Goal: Information Seeking & Learning: Check status

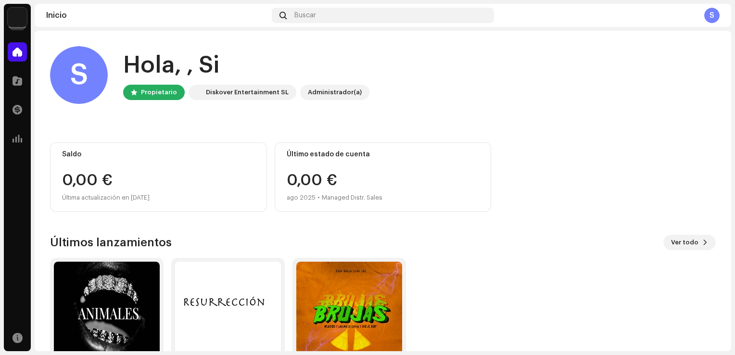
click at [718, 16] on div "S" at bounding box center [712, 15] width 15 height 15
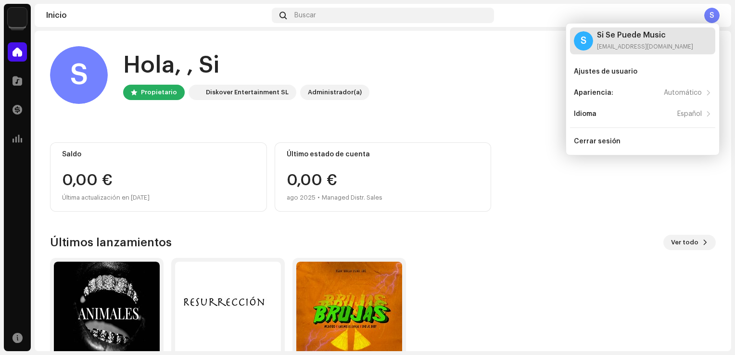
click at [660, 42] on div "Si Se Puede Music sisepuedemusic20@gmail.com" at bounding box center [645, 40] width 96 height 19
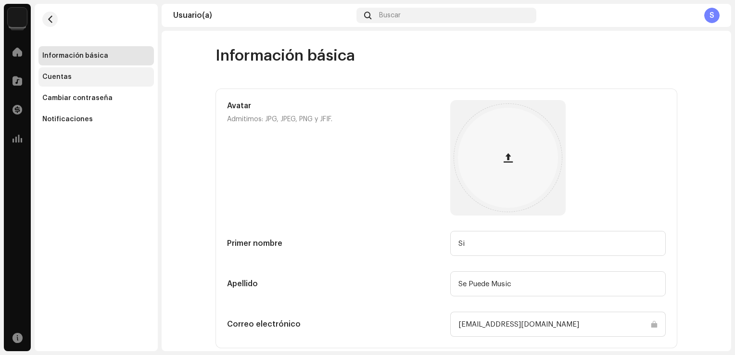
click at [79, 77] on div "Cuentas" at bounding box center [96, 77] width 108 height 8
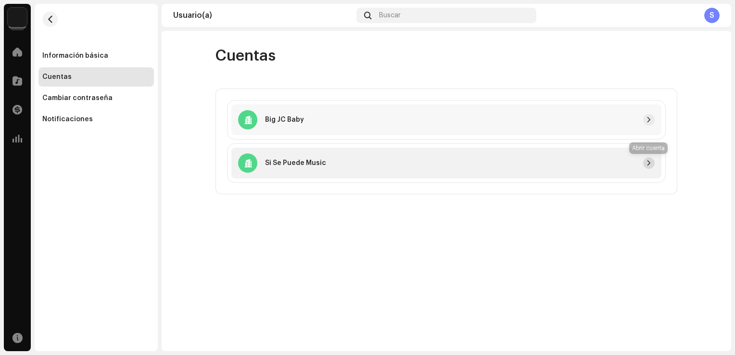
click at [654, 164] on button "button" at bounding box center [650, 163] width 12 height 12
click at [17, 78] on span at bounding box center [18, 81] width 10 height 8
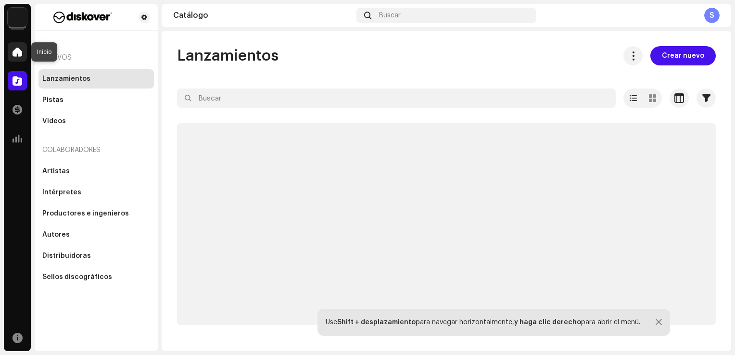
click at [17, 49] on span at bounding box center [18, 52] width 10 height 8
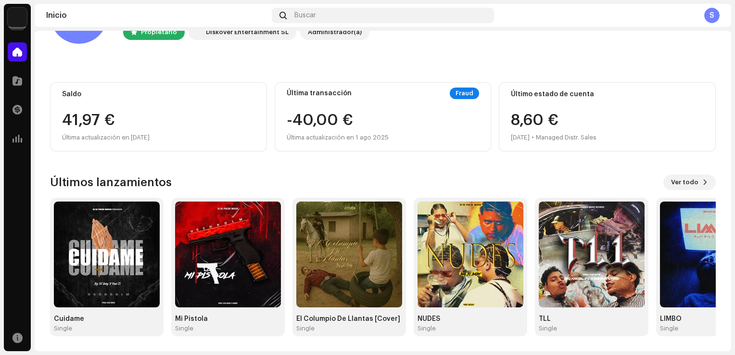
scroll to position [12, 0]
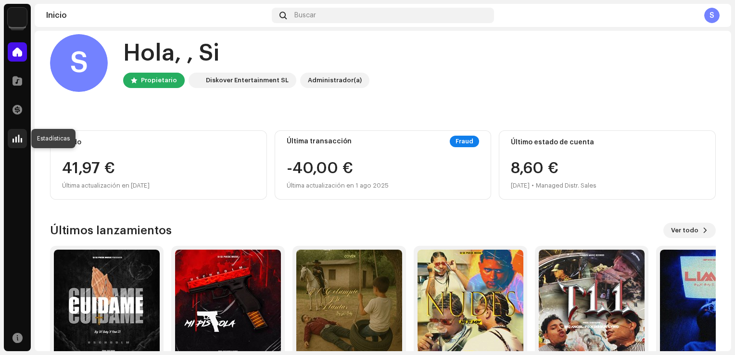
click at [16, 140] on span at bounding box center [18, 139] width 10 height 8
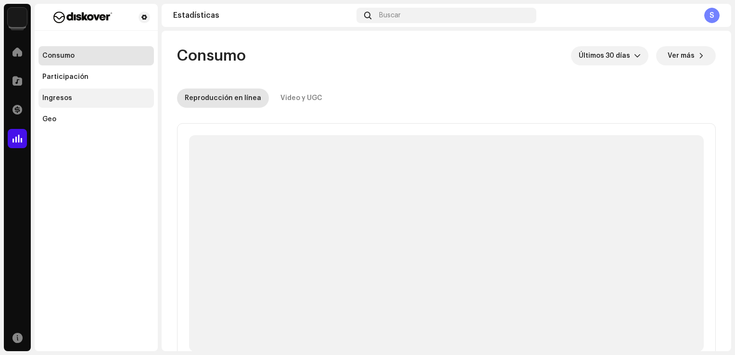
click at [96, 95] on div "Ingresos" at bounding box center [96, 98] width 108 height 8
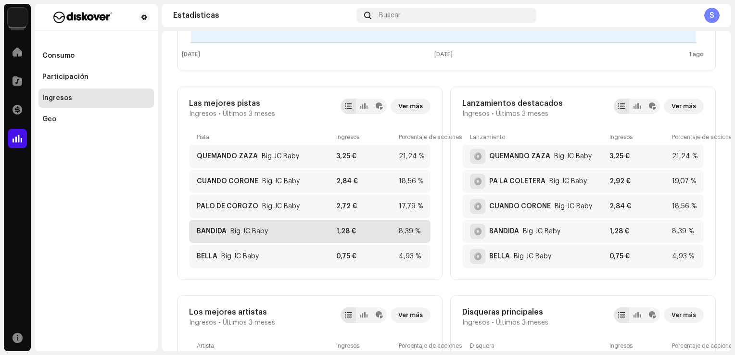
scroll to position [337, 0]
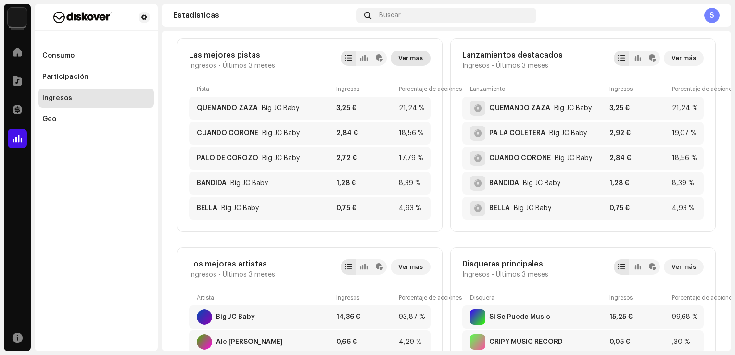
click at [410, 57] on span "Ver más" at bounding box center [411, 58] width 25 height 19
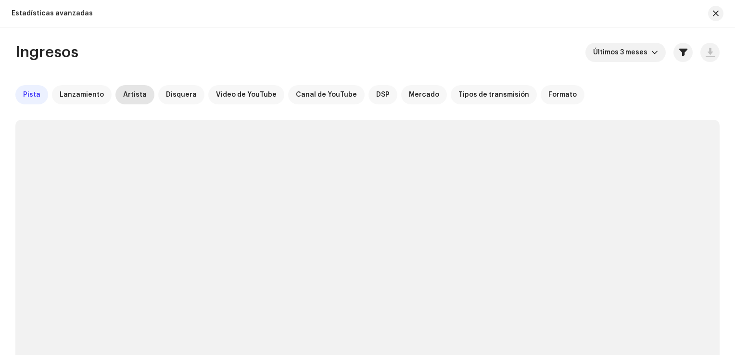
click at [132, 91] on span "Artista" at bounding box center [135, 95] width 24 height 8
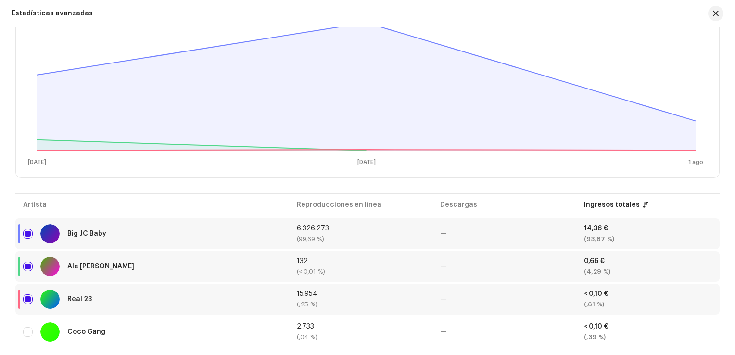
scroll to position [90, 0]
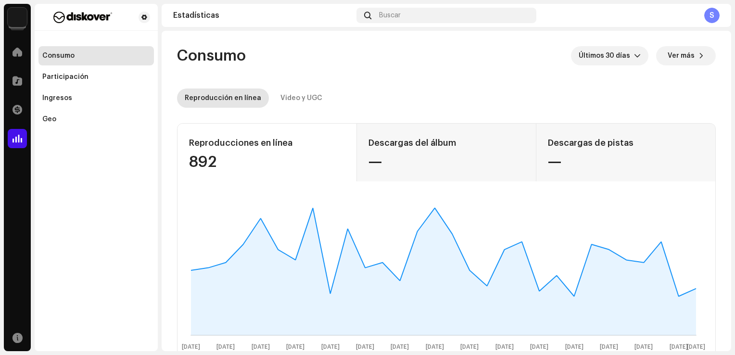
click at [30, 55] on div "Inicio" at bounding box center [17, 52] width 27 height 27
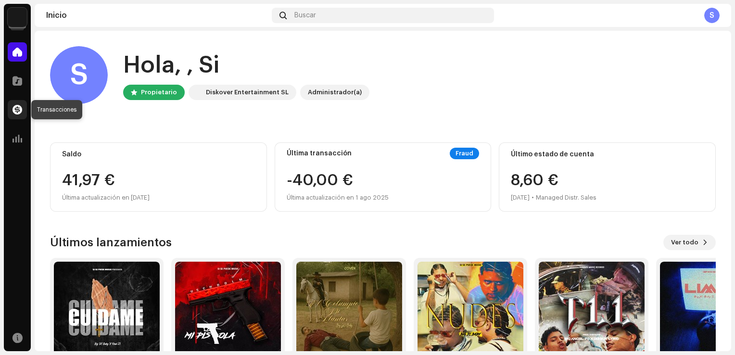
click at [17, 106] on span at bounding box center [18, 110] width 10 height 8
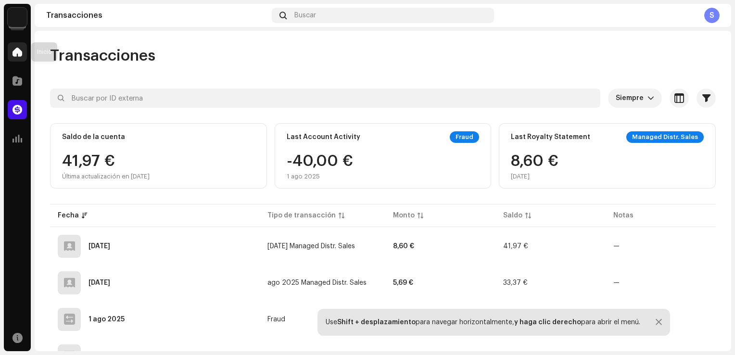
click at [18, 57] on div at bounding box center [17, 51] width 19 height 19
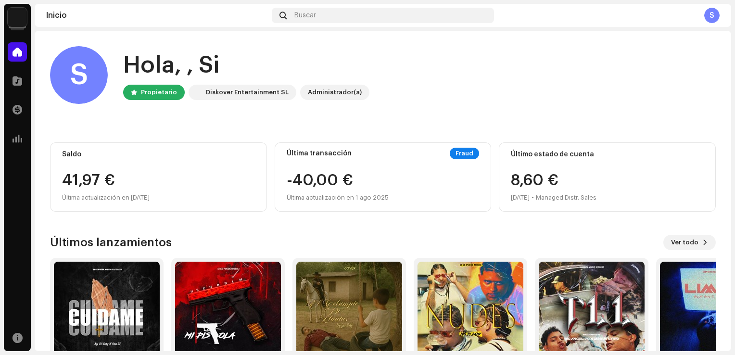
click at [83, 179] on div "41,97 €" at bounding box center [158, 180] width 193 height 15
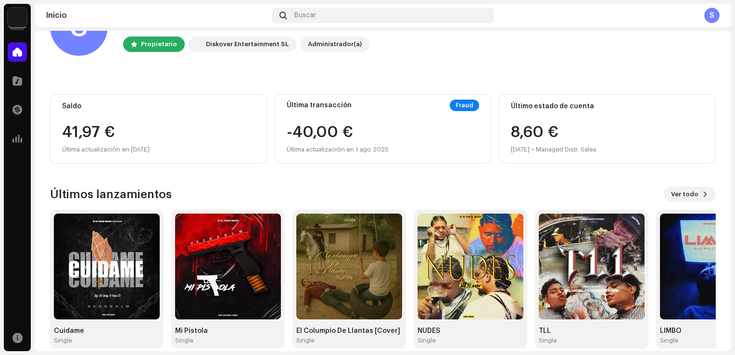
scroll to position [60, 0]
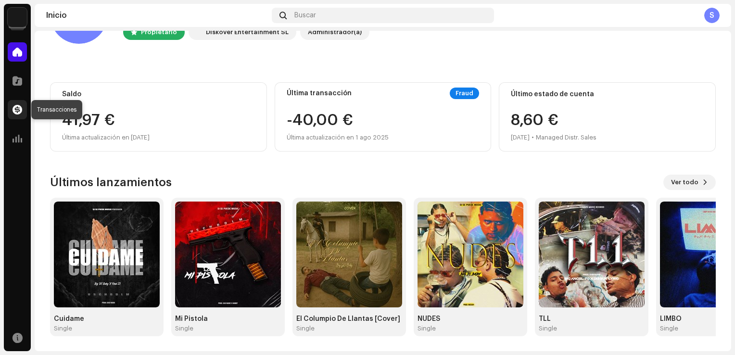
click at [14, 106] on span at bounding box center [18, 110] width 10 height 8
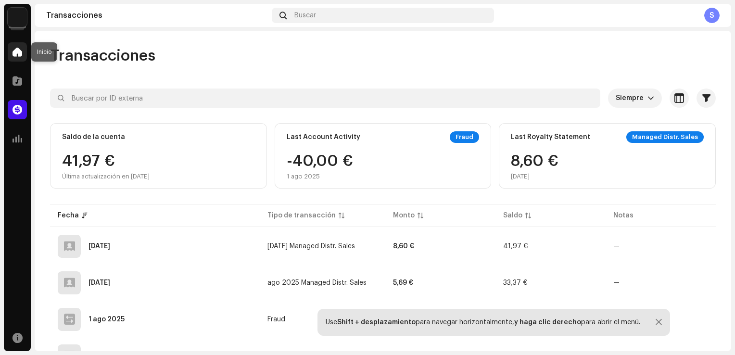
click at [19, 58] on div at bounding box center [17, 51] width 19 height 19
